Goal: Task Accomplishment & Management: Complete application form

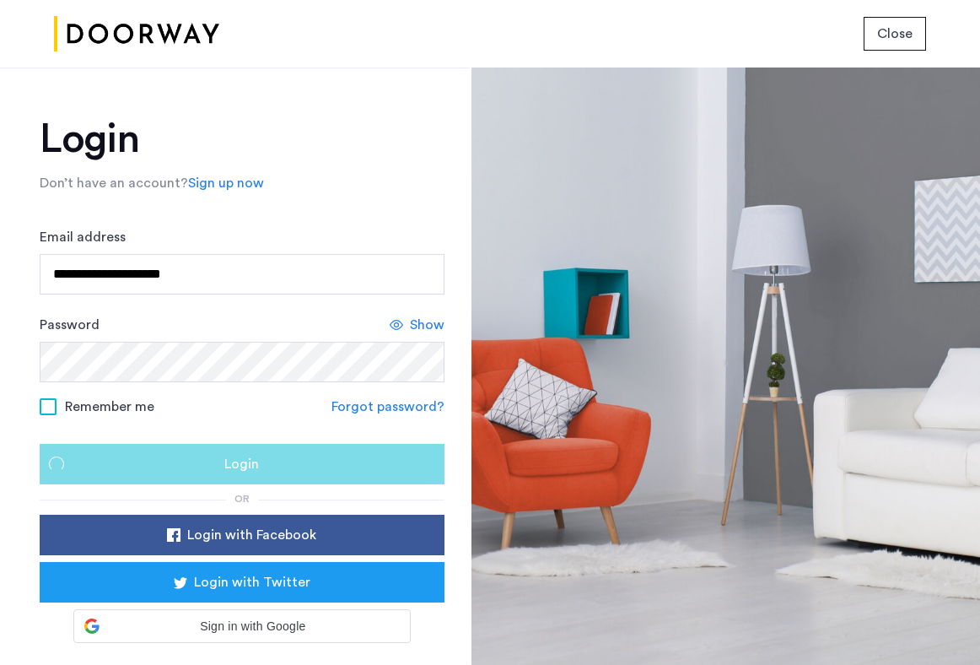
scroll to position [38, 0]
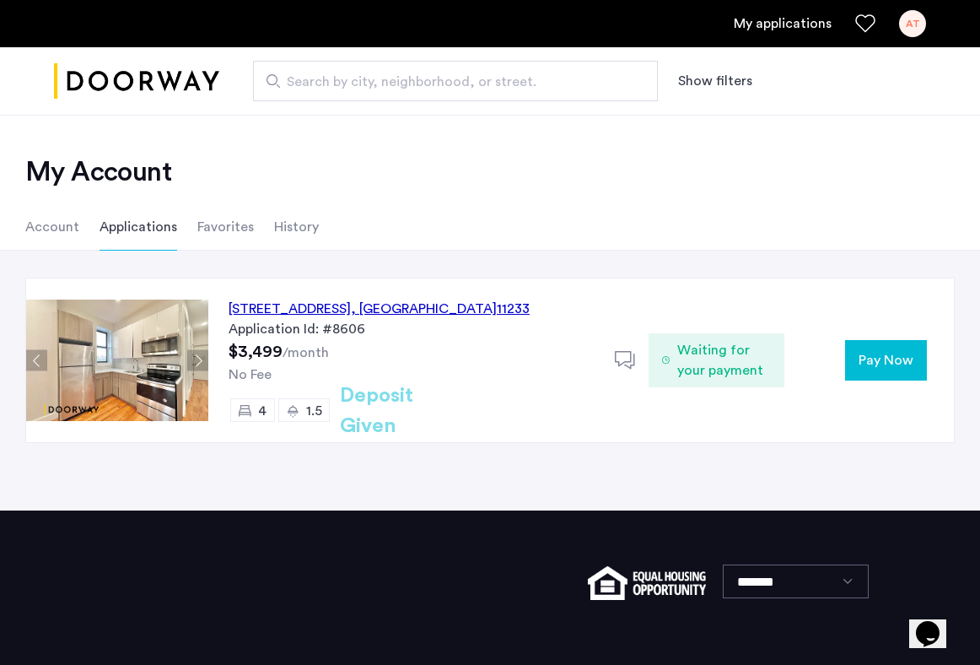
click at [824, 362] on div "Pay Now" at bounding box center [870, 360] width 170 height 40
click at [872, 360] on span "Pay Now" at bounding box center [886, 360] width 55 height 20
